Goal: Find specific page/section: Find specific page/section

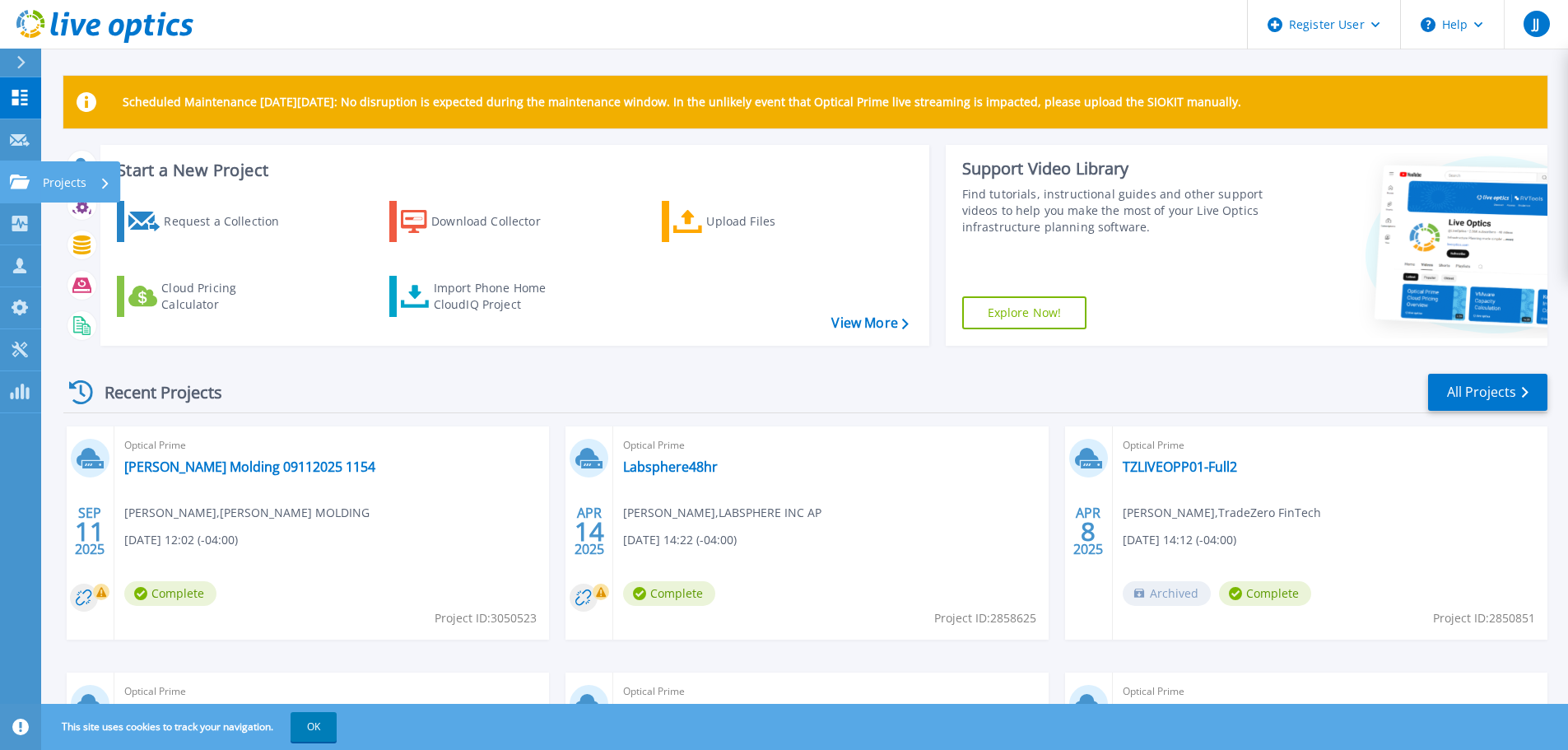
drag, startPoint x: 13, startPoint y: 183, endPoint x: 53, endPoint y: 172, distance: 41.5
click at [13, 183] on icon at bounding box center [19, 181] width 20 height 14
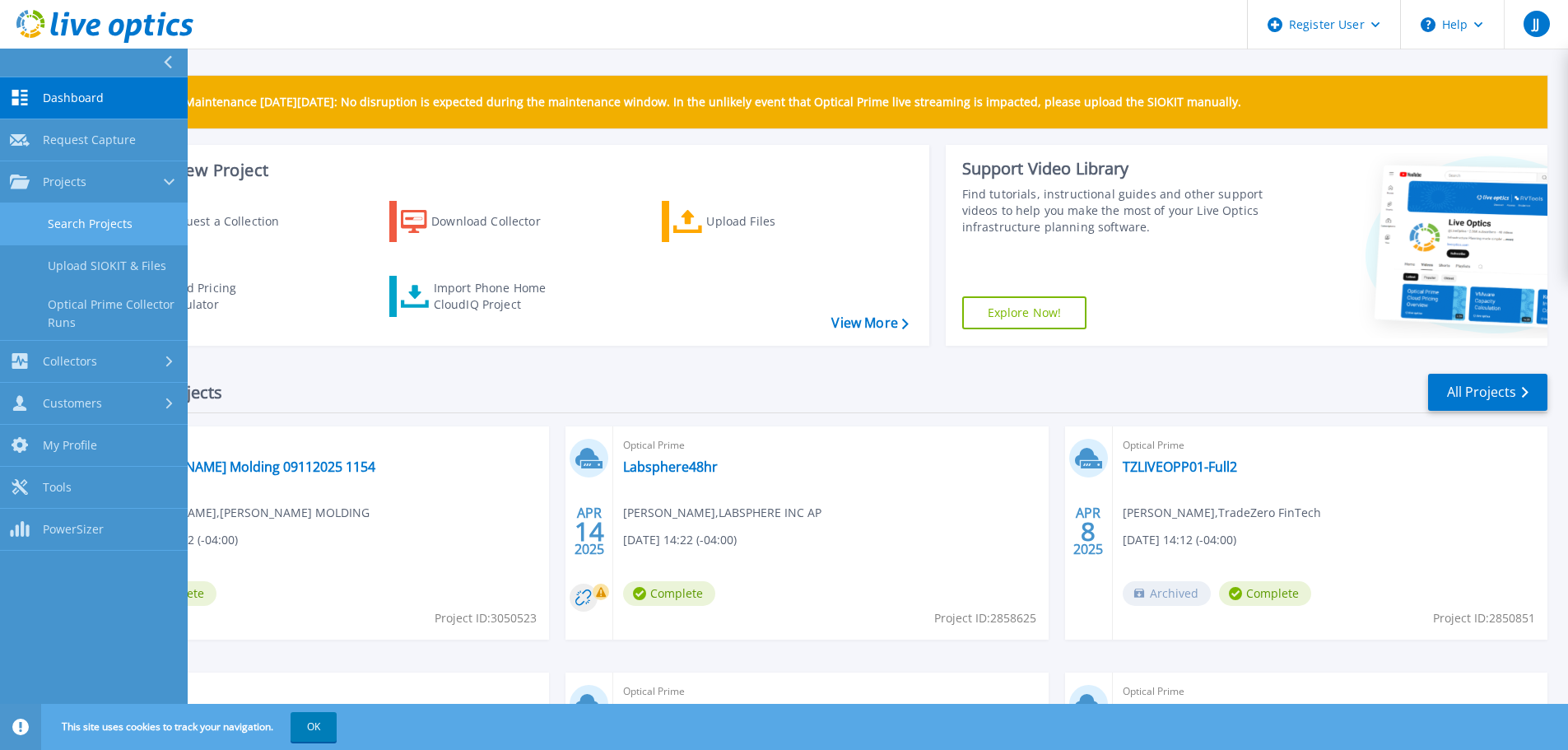
click at [119, 224] on link "Search Projects" at bounding box center [94, 224] width 188 height 42
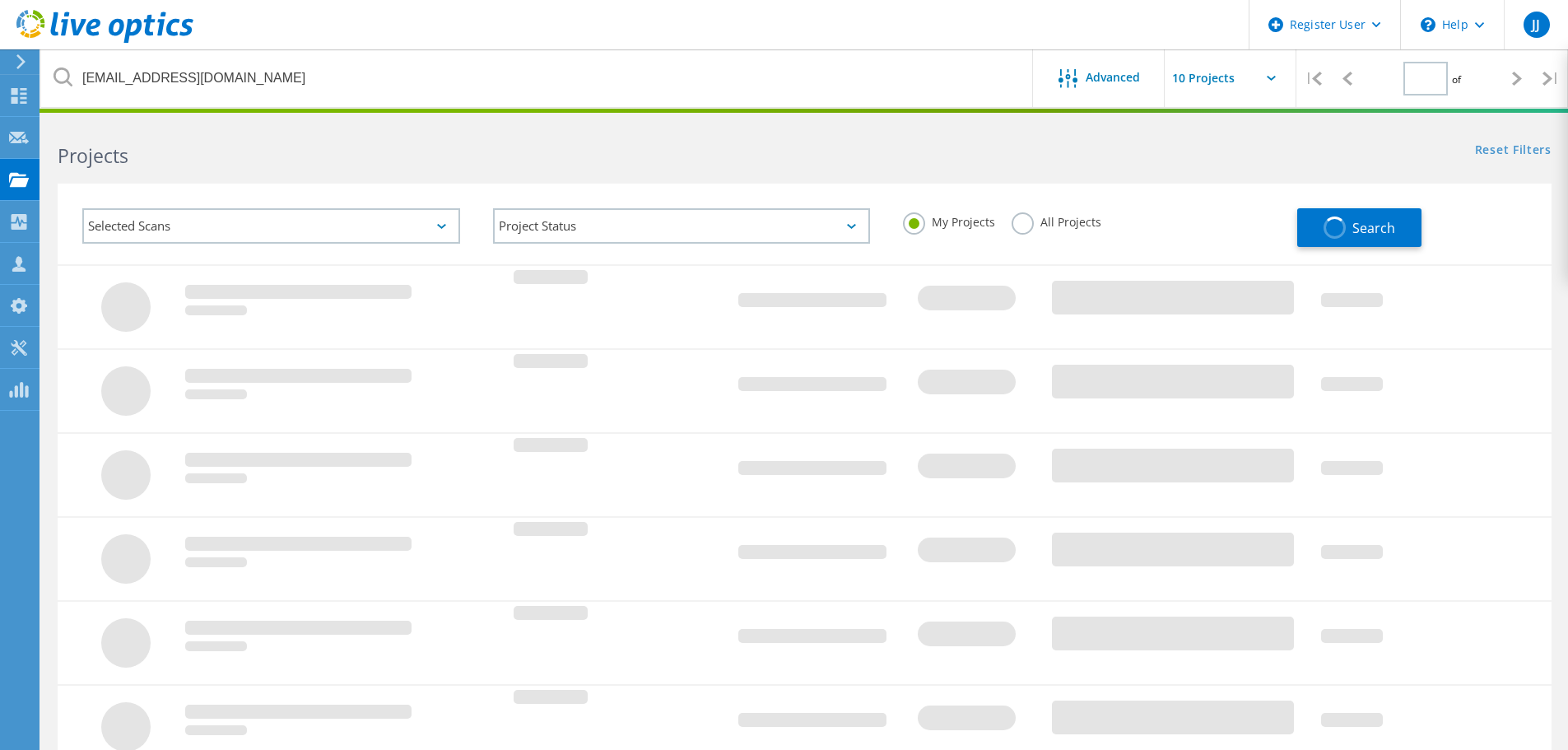
type input "1"
